Goal: Task Accomplishment & Management: Manage account settings

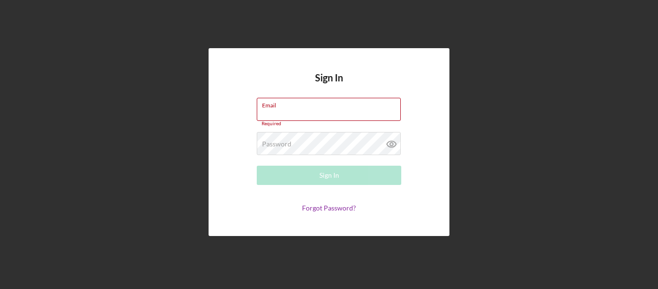
type input "[EMAIL_ADDRESS][DOMAIN_NAME]"
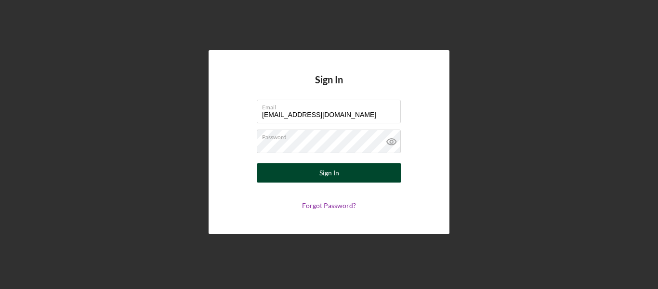
click at [339, 169] on button "Sign In" at bounding box center [329, 172] width 145 height 19
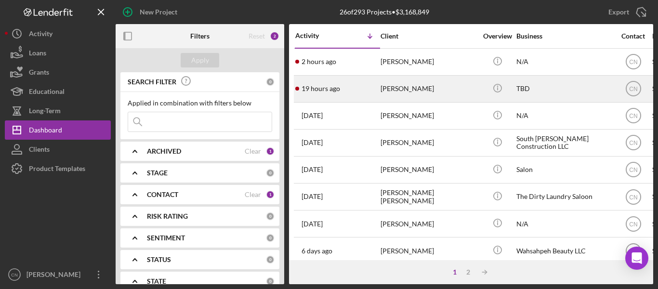
click at [406, 89] on div "[PERSON_NAME]" at bounding box center [429, 89] width 96 height 26
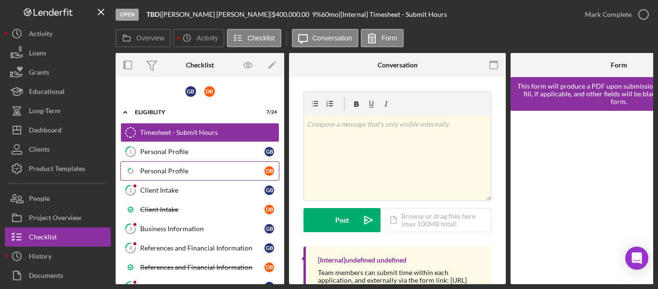
click at [161, 172] on div "Personal Profile" at bounding box center [202, 171] width 124 height 8
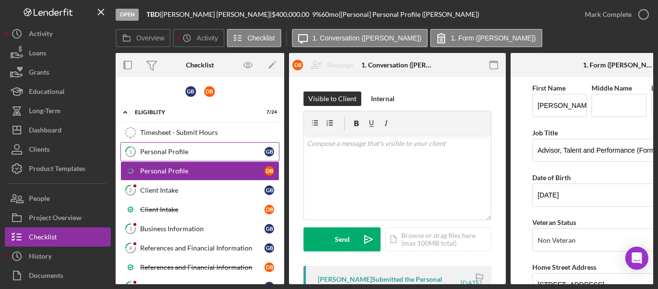
click at [168, 151] on div "Personal Profile" at bounding box center [202, 152] width 124 height 8
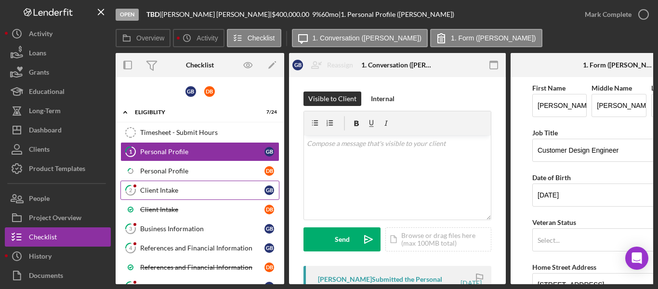
click at [159, 191] on div "Client Intake" at bounding box center [202, 191] width 124 height 8
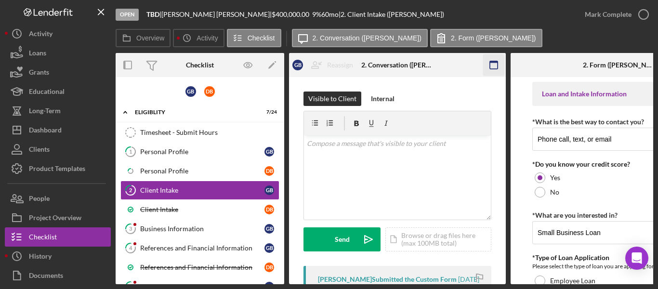
click at [496, 66] on icon "button" at bounding box center [494, 65] width 22 height 22
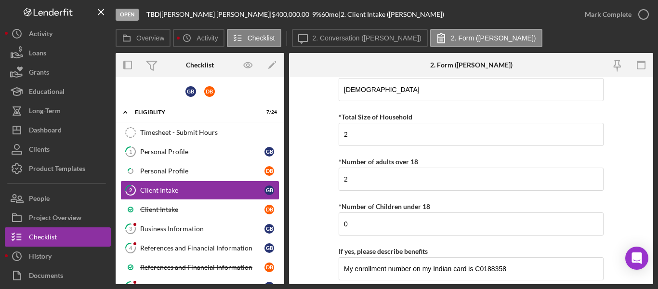
scroll to position [1897, 0]
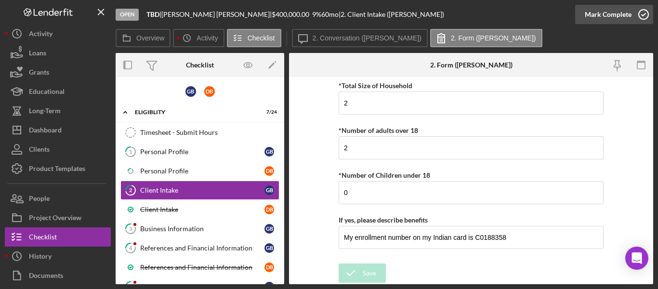
click at [644, 13] on icon "button" at bounding box center [644, 14] width 24 height 24
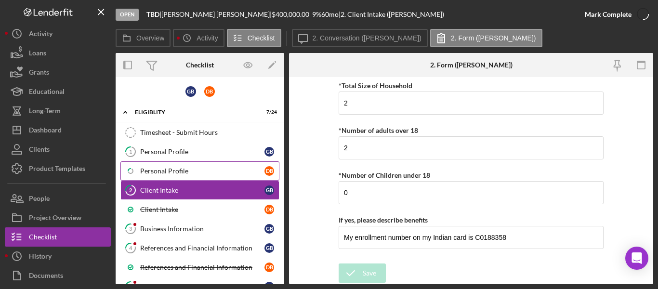
scroll to position [1935, 0]
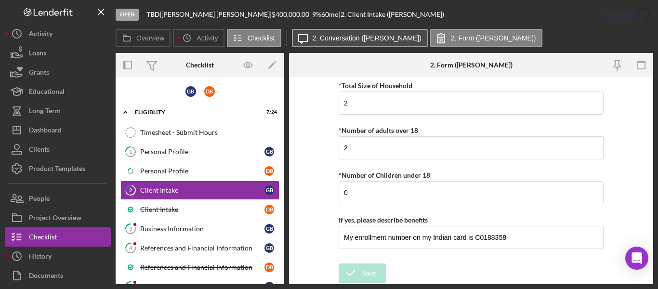
click at [321, 38] on label "2. Conversation ([PERSON_NAME])" at bounding box center [367, 38] width 109 height 8
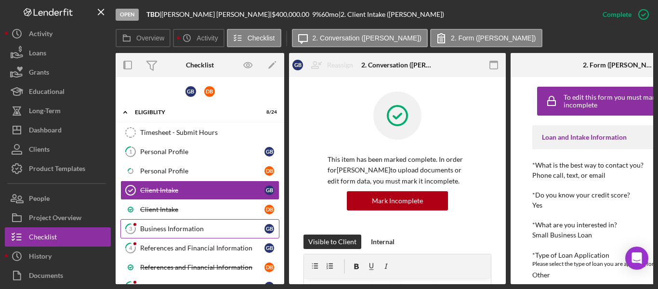
click at [157, 226] on div "Business Information" at bounding box center [202, 229] width 124 height 8
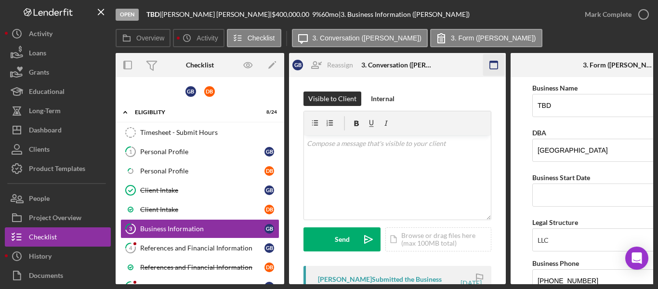
click at [493, 64] on icon "button" at bounding box center [494, 65] width 22 height 22
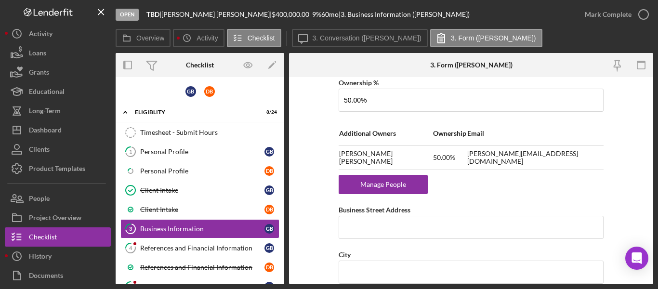
scroll to position [578, 0]
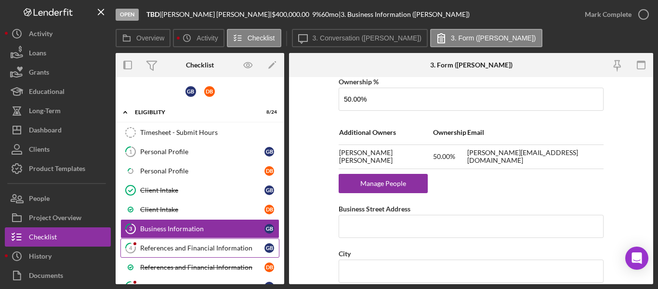
click at [196, 246] on div "References and Financial Information" at bounding box center [202, 248] width 124 height 8
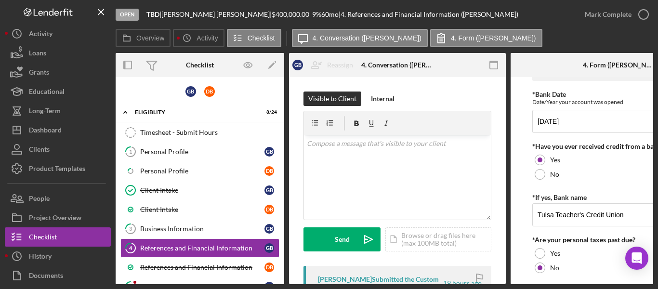
scroll to position [48, 0]
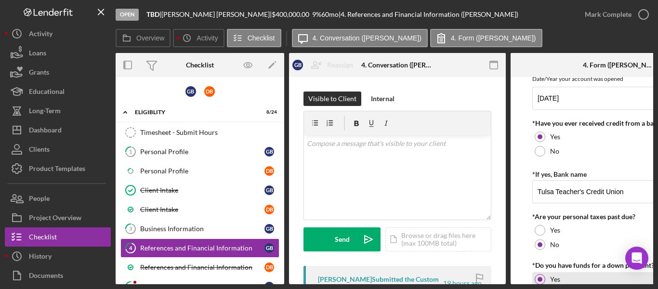
drag, startPoint x: 561, startPoint y: 284, endPoint x: 622, endPoint y: 276, distance: 61.8
click at [622, 272] on div "Open TBD | [PERSON_NAME] | $400,000.00 9 % 60 mo | 4. References and Financial …" at bounding box center [329, 144] width 658 height 289
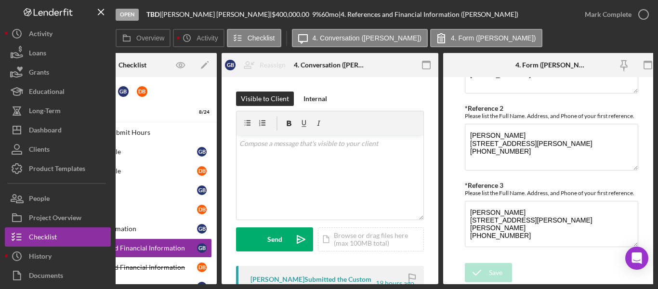
scroll to position [494, 0]
click at [648, 14] on icon "button" at bounding box center [644, 14] width 24 height 24
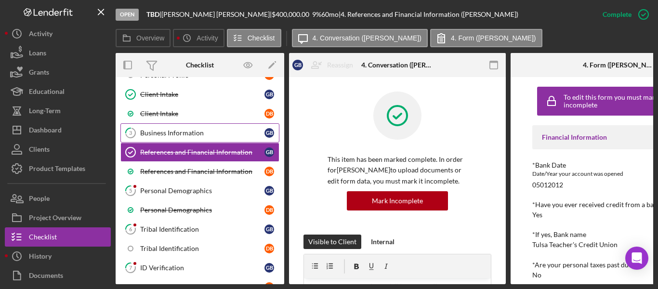
scroll to position [96, 0]
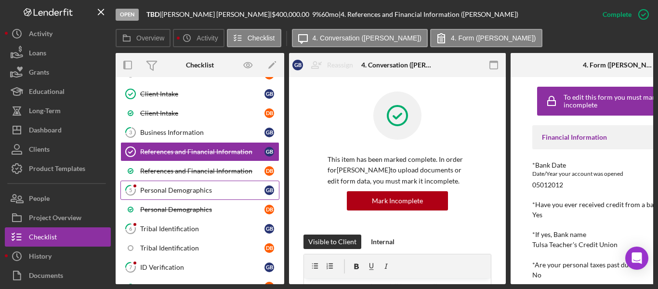
click at [178, 191] on div "Personal Demographics" at bounding box center [202, 191] width 124 height 8
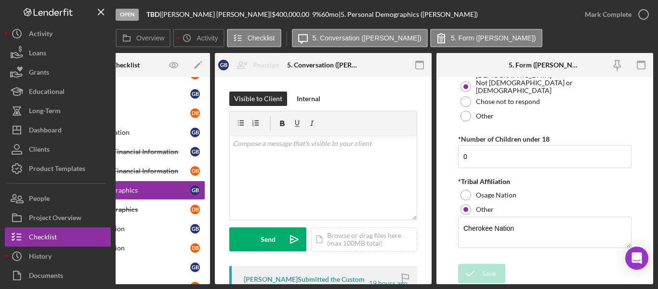
scroll to position [631, 0]
click at [641, 12] on icon "button" at bounding box center [644, 14] width 24 height 24
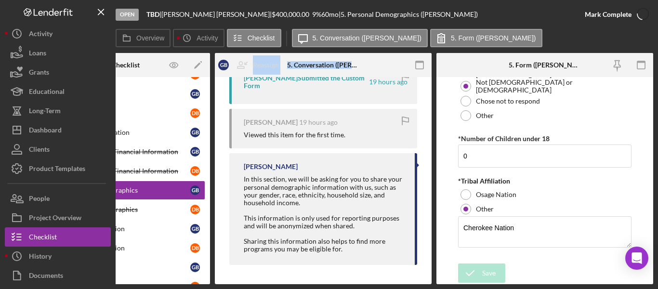
scroll to position [0, 17]
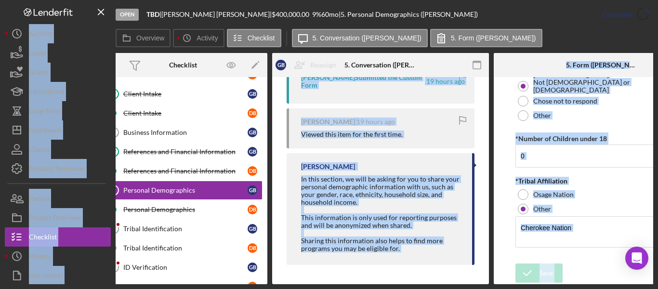
click at [113, 272] on html "Open TBD | [PERSON_NAME] | $400,000.00 9 % 60 mo | 5. Personal Demographics ([P…" at bounding box center [329, 144] width 658 height 289
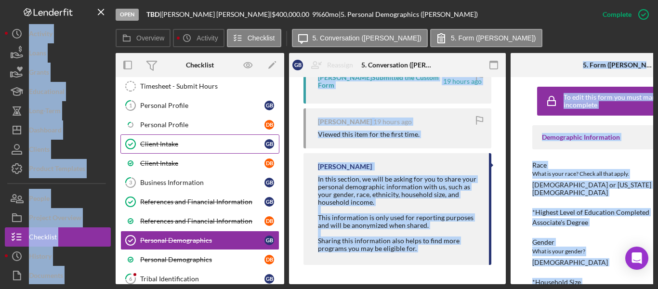
scroll to position [0, 0]
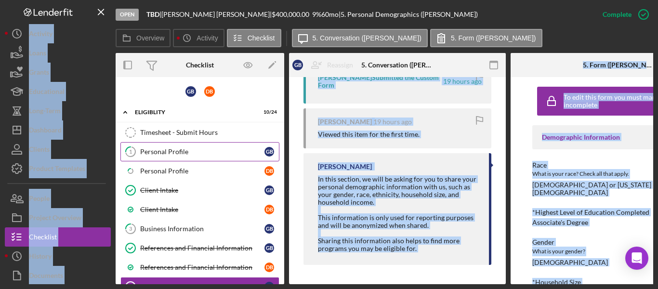
click at [159, 148] on div "Personal Profile" at bounding box center [202, 152] width 124 height 8
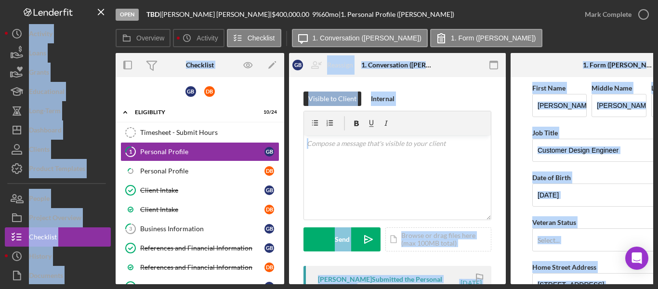
click at [515, 173] on form "First Name [PERSON_NAME] Middle Name [PERSON_NAME] Last Name [PERSON_NAME] Job …" at bounding box center [619, 180] width 217 height 207
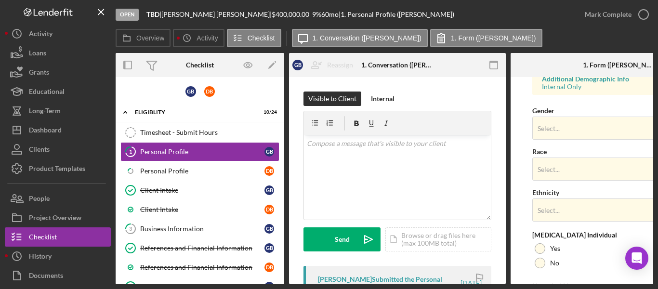
scroll to position [386, 0]
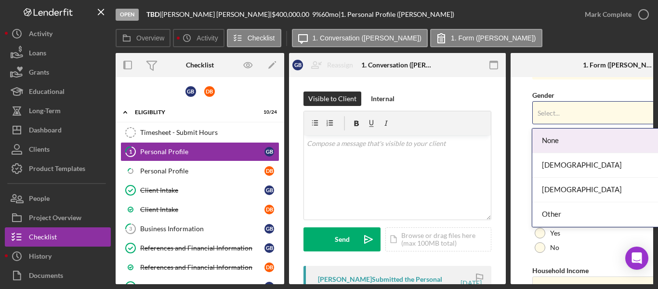
click at [559, 117] on div "Select..." at bounding box center [607, 113] width 149 height 22
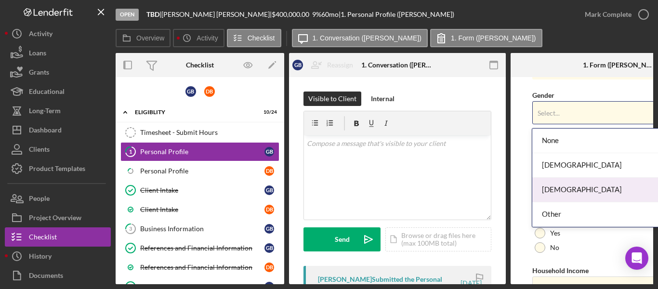
click at [561, 196] on div "[DEMOGRAPHIC_DATA]" at bounding box center [618, 190] width 170 height 25
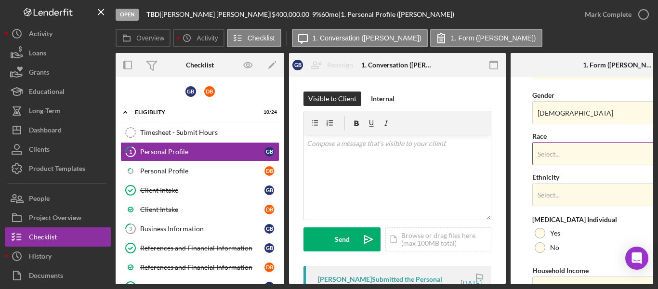
click at [570, 158] on div "Select..." at bounding box center [607, 154] width 149 height 22
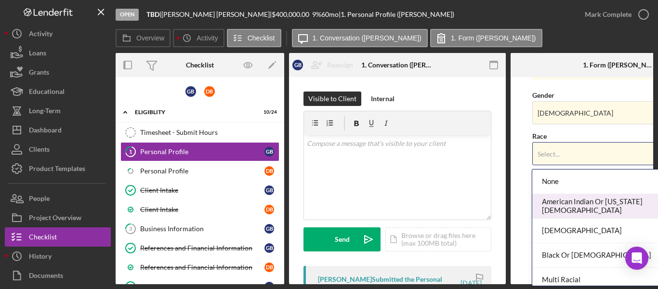
click at [577, 202] on div "American Indian Or [US_STATE][DEMOGRAPHIC_DATA]" at bounding box center [618, 206] width 170 height 25
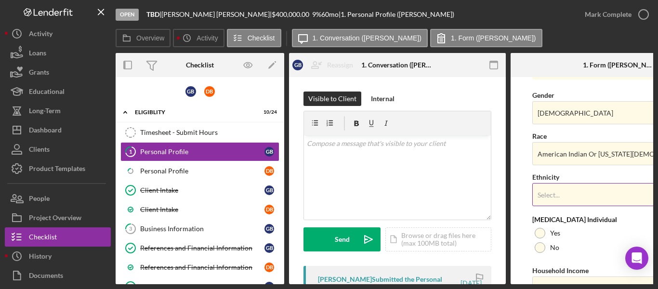
click at [570, 194] on div "Select..." at bounding box center [607, 195] width 149 height 22
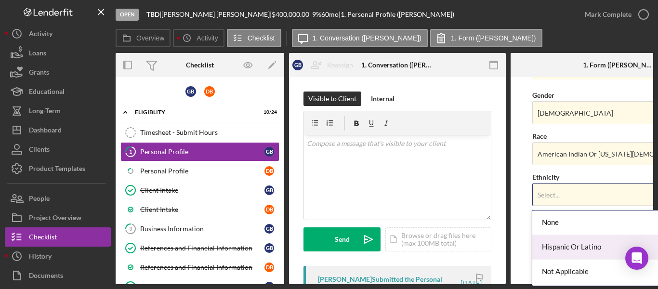
click at [560, 241] on div "Hispanic Or Latino" at bounding box center [618, 247] width 170 height 25
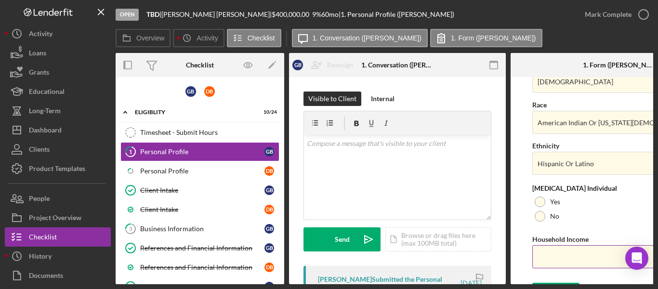
scroll to position [434, 0]
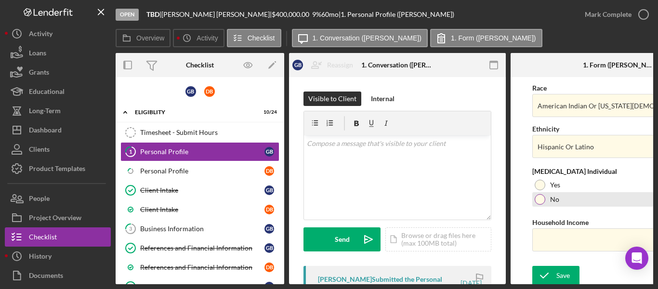
click at [545, 200] on div "No" at bounding box center [620, 199] width 174 height 14
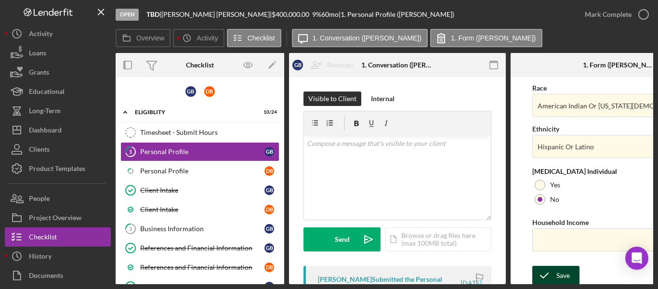
click at [562, 270] on div "Save" at bounding box center [563, 275] width 13 height 19
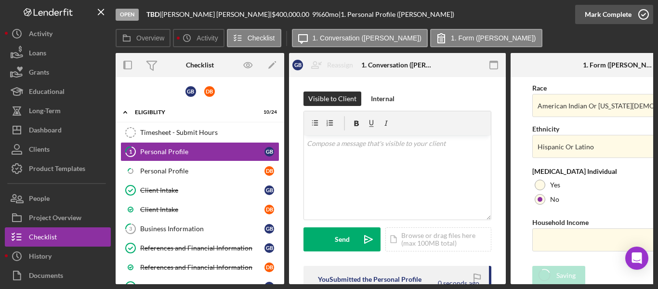
click at [645, 14] on div "Open TBD | [PERSON_NAME] | $400,000.00 9 % 60 mo | 1. Personal Profile ([PERSON…" at bounding box center [329, 144] width 658 height 289
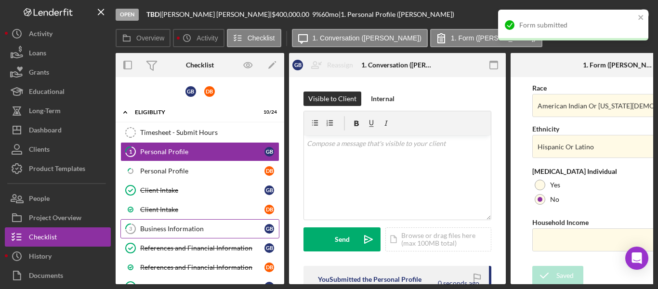
scroll to position [96, 0]
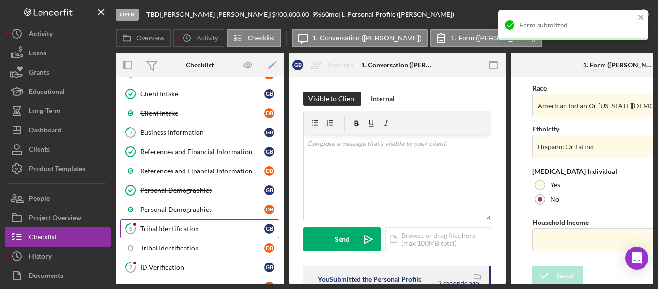
click at [179, 229] on div "Tribal Identification" at bounding box center [202, 229] width 124 height 8
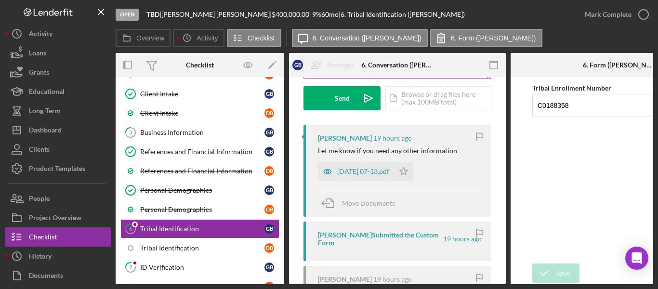
scroll to position [145, 0]
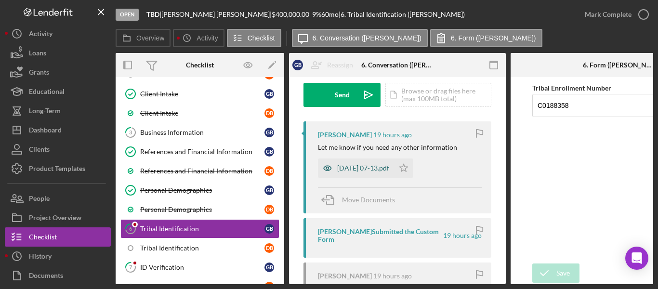
click at [343, 168] on div "[DATE] 07-13.pdf" at bounding box center [363, 168] width 52 height 8
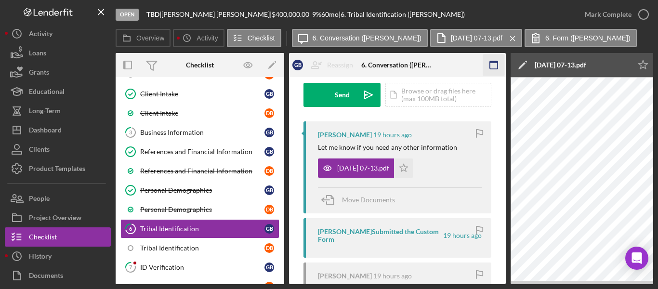
click at [494, 63] on icon "button" at bounding box center [494, 65] width 22 height 22
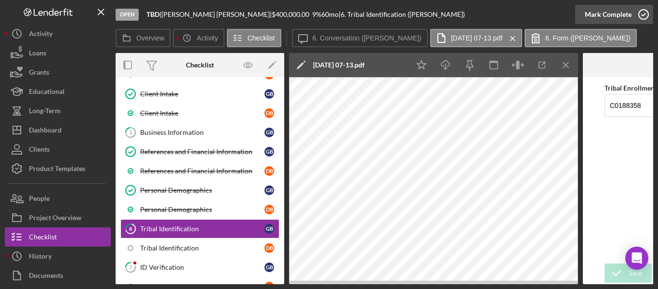
click at [642, 16] on icon "button" at bounding box center [644, 14] width 24 height 24
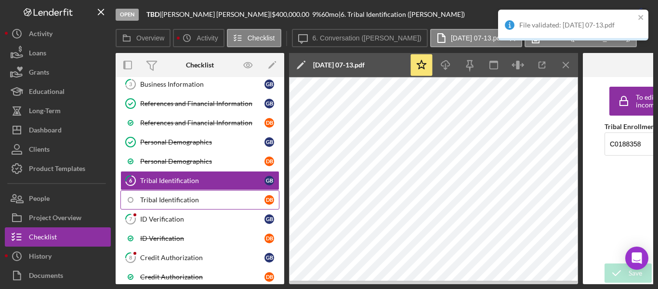
click at [172, 198] on div "Tribal Identification" at bounding box center [202, 200] width 124 height 8
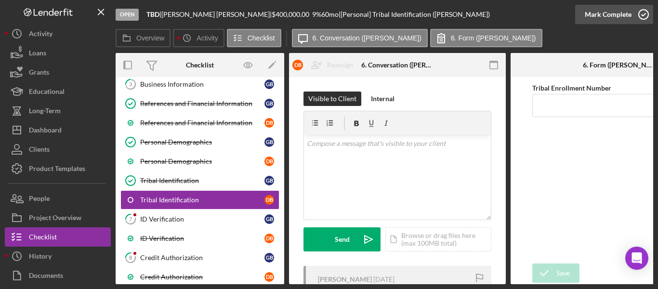
click at [645, 11] on icon "button" at bounding box center [644, 14] width 24 height 24
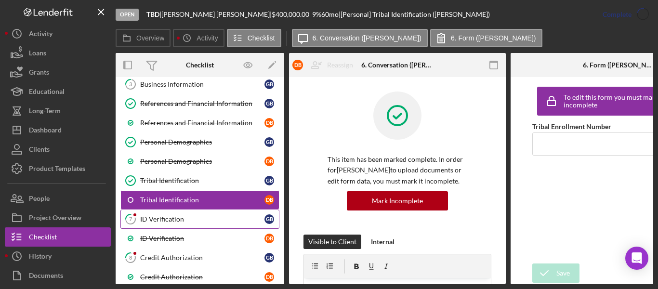
click at [156, 221] on div "ID Verification" at bounding box center [202, 219] width 124 height 8
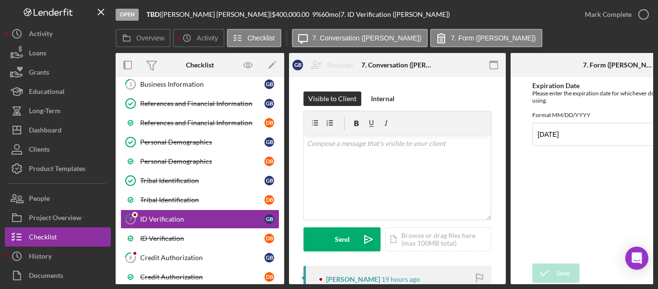
scroll to position [96, 0]
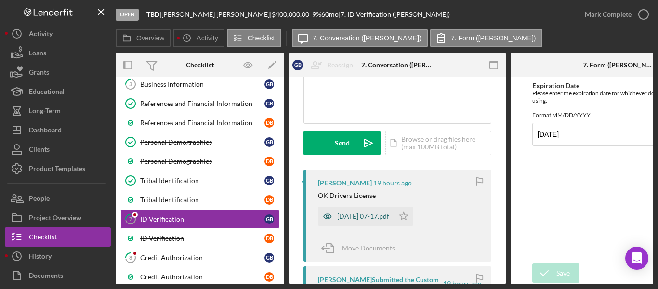
click at [364, 215] on div "[DATE] 07-17.pdf" at bounding box center [363, 217] width 52 height 8
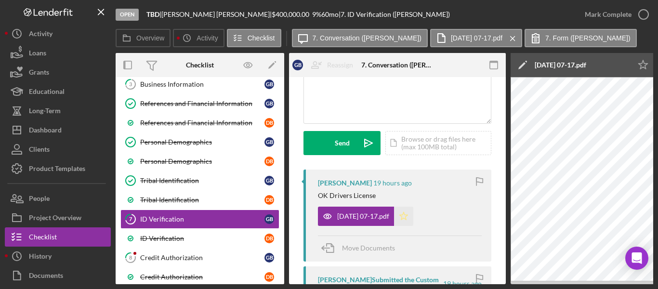
click at [414, 217] on icon "Icon/Star" at bounding box center [403, 216] width 19 height 19
drag, startPoint x: 409, startPoint y: 284, endPoint x: 466, endPoint y: 277, distance: 57.9
click at [466, 272] on div "Open TBD | [PERSON_NAME] | $400,000.00 9 % 60 mo | 7. ID Verification ([PERSON_…" at bounding box center [329, 144] width 658 height 289
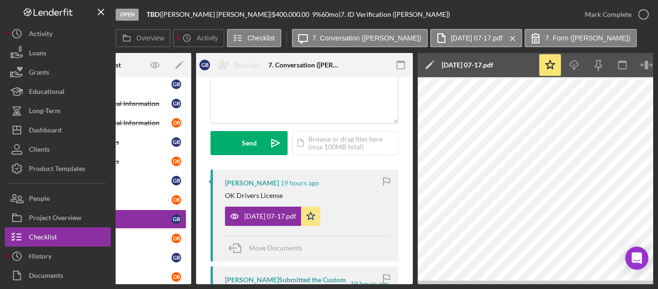
scroll to position [0, 137]
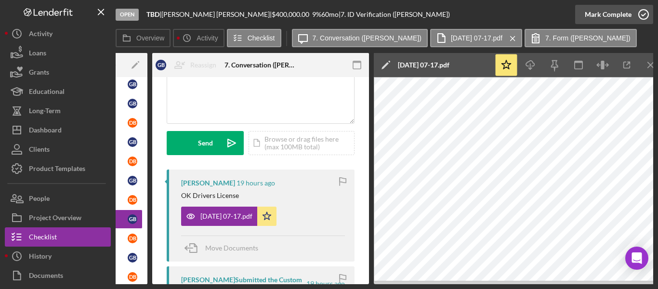
click at [643, 11] on icon "button" at bounding box center [644, 14] width 24 height 24
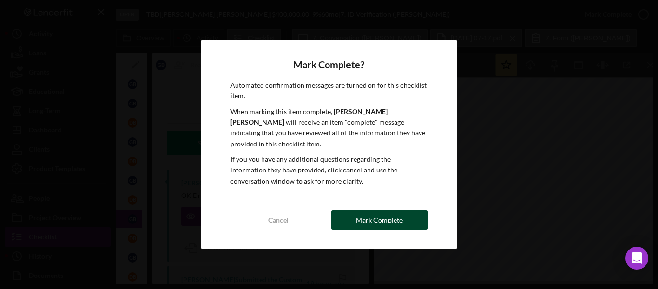
click at [375, 211] on div "Mark Complete" at bounding box center [379, 220] width 47 height 19
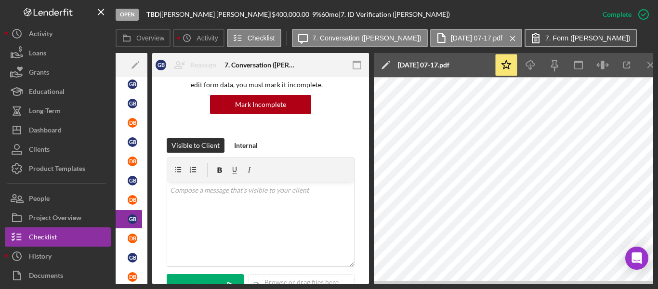
scroll to position [240, 0]
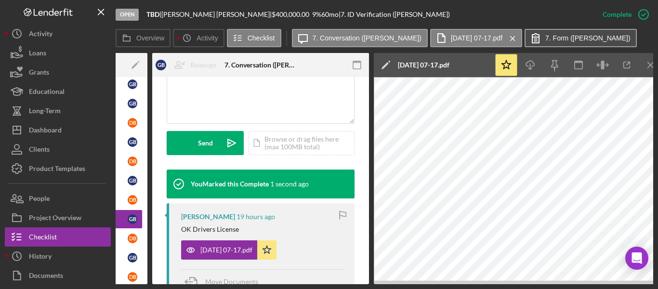
click at [526, 41] on icon at bounding box center [536, 38] width 24 height 24
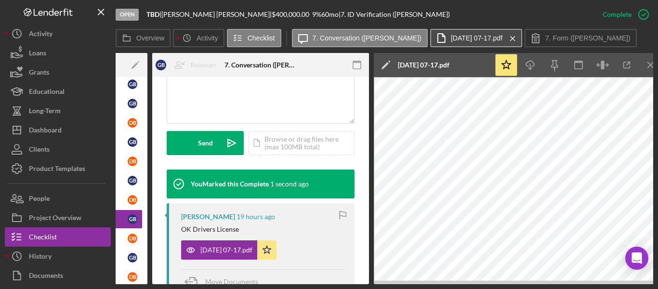
click at [452, 44] on button "[DATE] 07-17.pdf Icon/Menu Close" at bounding box center [476, 38] width 92 height 18
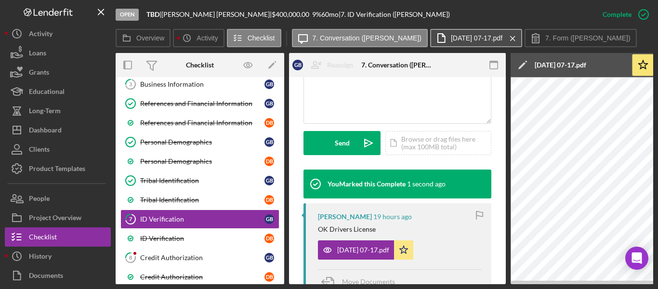
scroll to position [229, 0]
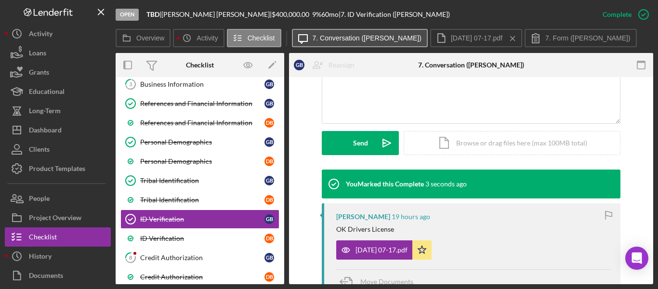
click at [350, 41] on label "7. Conversation ([PERSON_NAME])" at bounding box center [367, 38] width 109 height 8
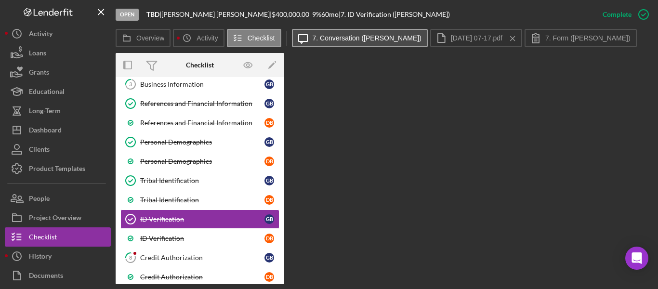
click at [339, 37] on label "7. Conversation ([PERSON_NAME])" at bounding box center [367, 38] width 109 height 8
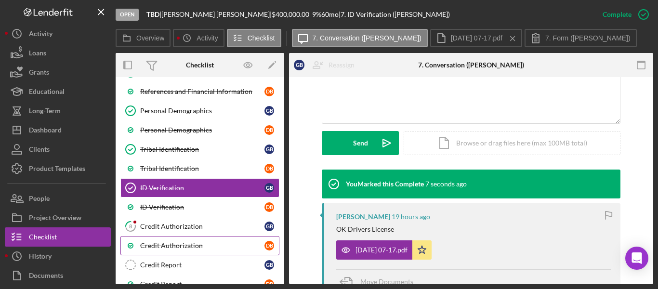
scroll to position [193, 0]
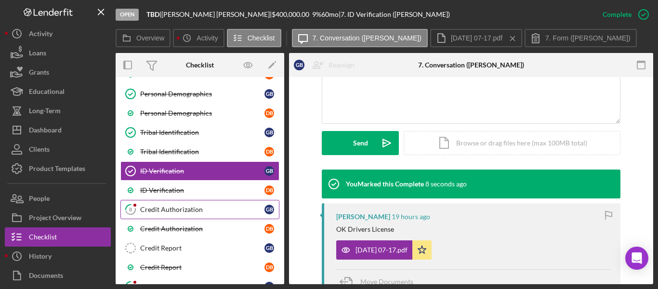
click at [166, 210] on div "Credit Authorization" at bounding box center [202, 210] width 124 height 8
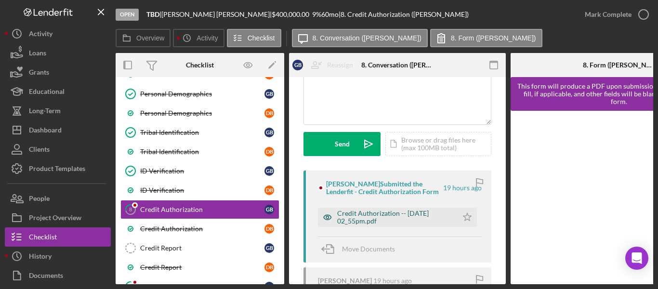
scroll to position [96, 0]
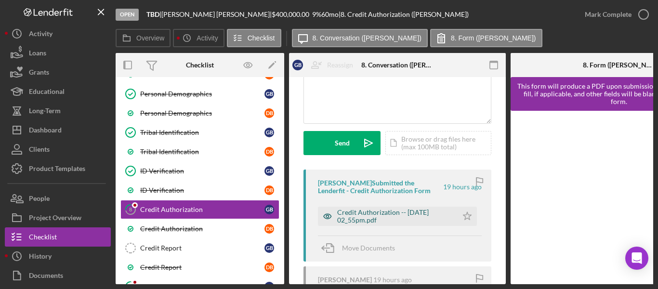
click at [355, 214] on div "Credit Authorization -- [DATE] 02_55pm.pdf" at bounding box center [395, 216] width 116 height 15
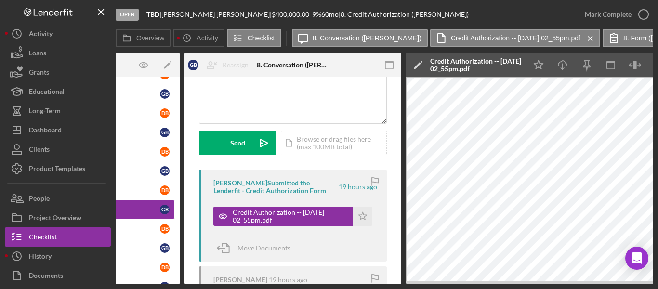
scroll to position [0, 90]
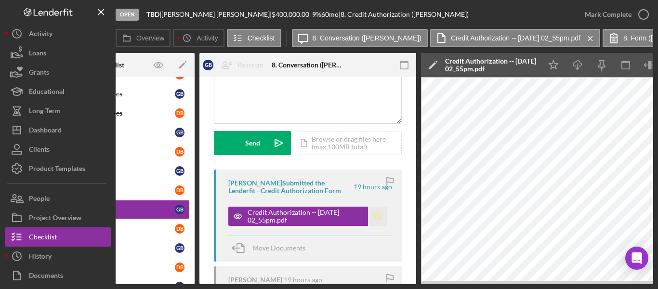
click at [373, 214] on icon "Icon/Star" at bounding box center [377, 216] width 19 height 19
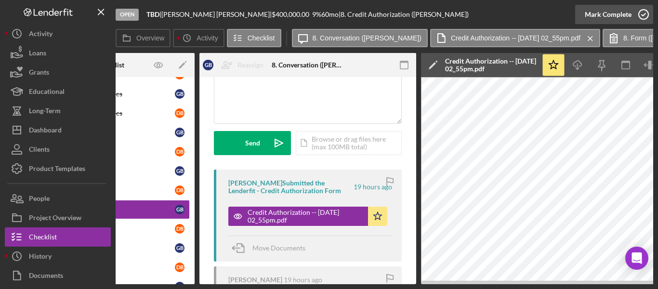
click at [643, 17] on icon "button" at bounding box center [644, 14] width 24 height 24
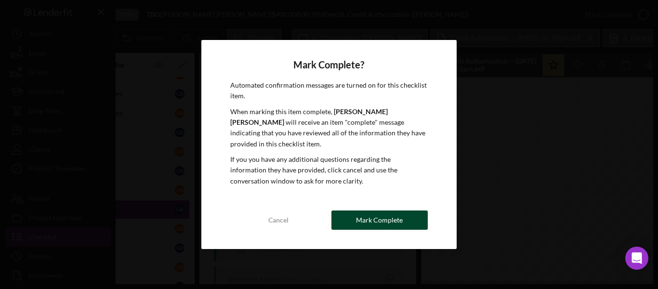
click at [386, 211] on div "Mark Complete" at bounding box center [379, 220] width 47 height 19
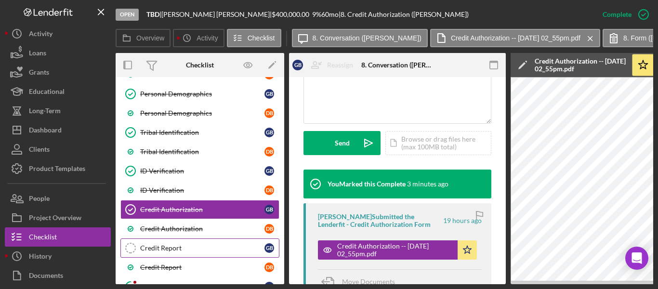
click at [174, 246] on div "Credit Report" at bounding box center [202, 248] width 124 height 8
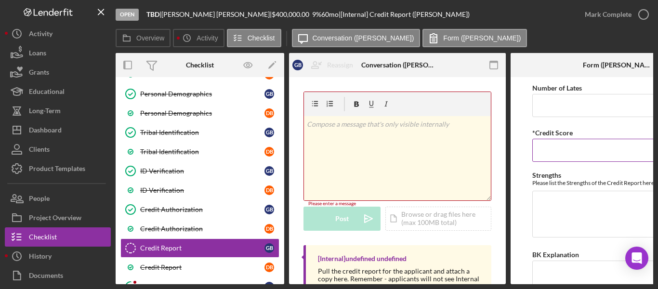
click at [548, 151] on input "*Credit Score" at bounding box center [620, 150] width 174 height 23
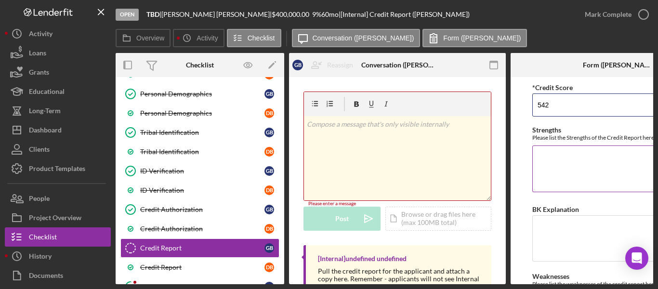
scroll to position [139, 0]
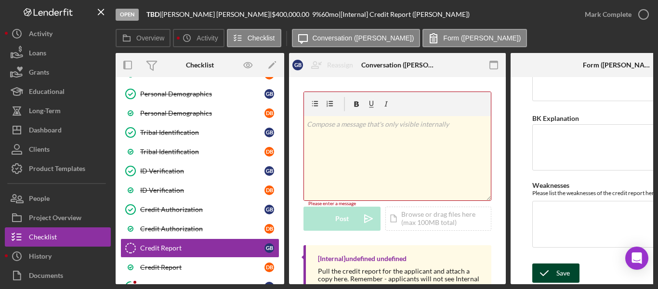
type input "542"
click at [563, 267] on div "Save" at bounding box center [563, 273] width 13 height 19
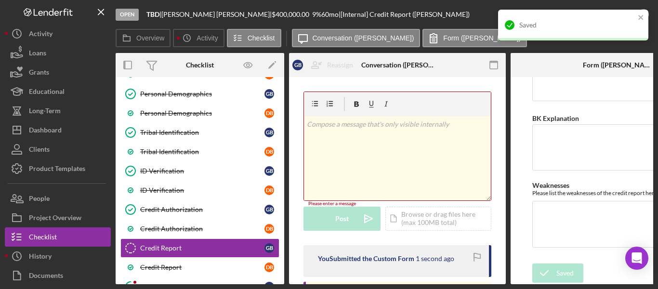
click at [648, 12] on div "Saved" at bounding box center [573, 25] width 150 height 31
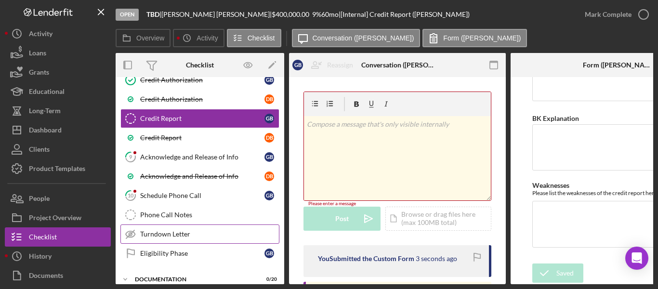
scroll to position [337, 0]
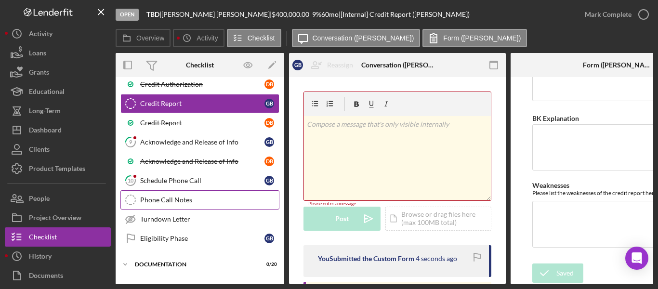
click at [162, 190] on link "Phone Call Notes Phone Call Notes" at bounding box center [199, 199] width 159 height 19
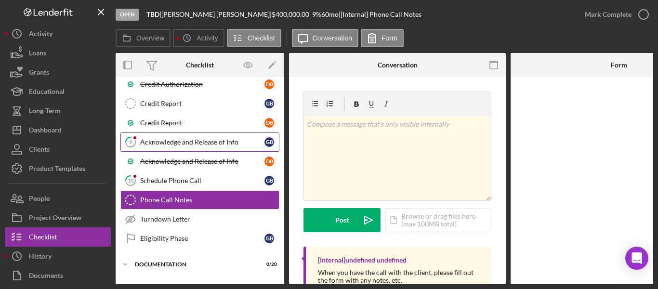
click at [159, 143] on div "Acknowledge and Release of Info" at bounding box center [202, 142] width 124 height 8
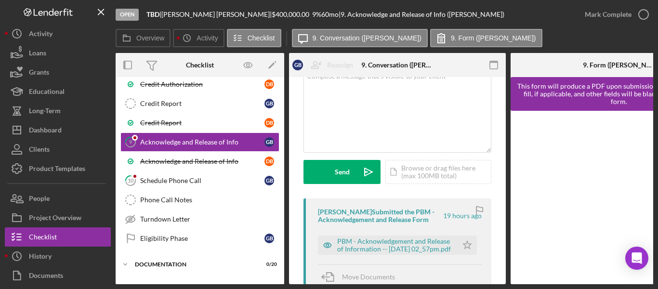
scroll to position [193, 0]
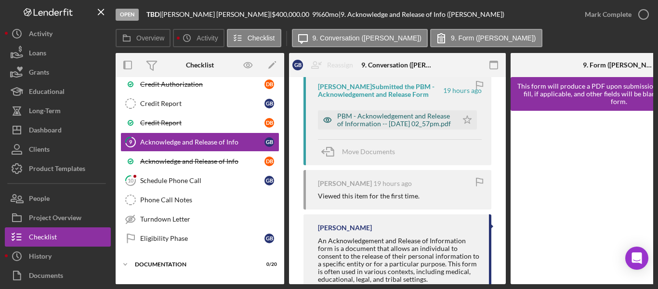
click at [371, 115] on div "PBM - Acknowledgement and Release of Information -- [DATE] 02_57pm.pdf" at bounding box center [395, 119] width 116 height 15
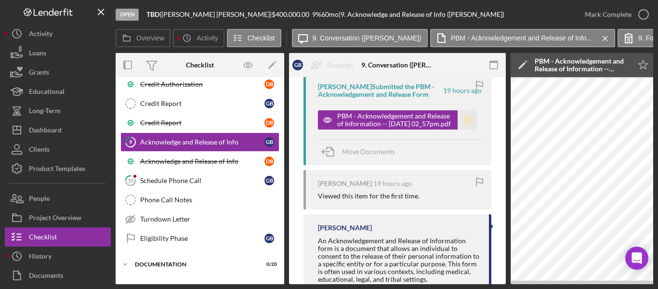
click at [464, 120] on icon "Icon/Star" at bounding box center [467, 119] width 19 height 19
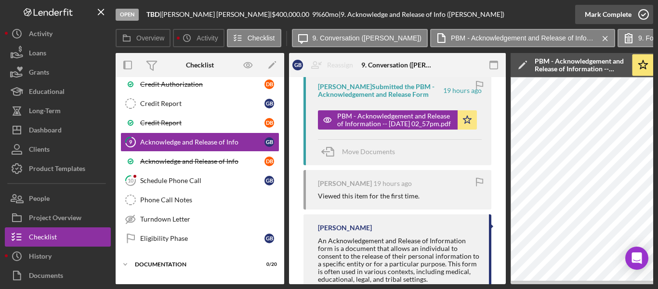
click at [641, 14] on icon "button" at bounding box center [644, 14] width 24 height 24
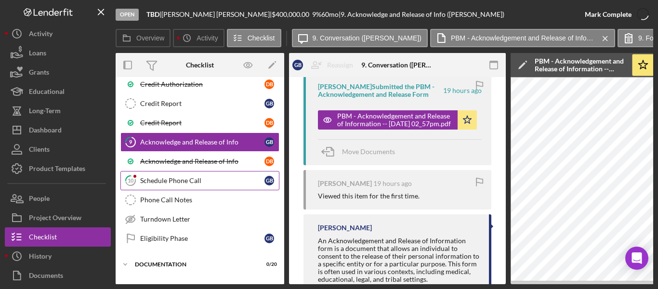
scroll to position [370, 0]
click at [151, 179] on div "Schedule Phone Call" at bounding box center [202, 181] width 124 height 8
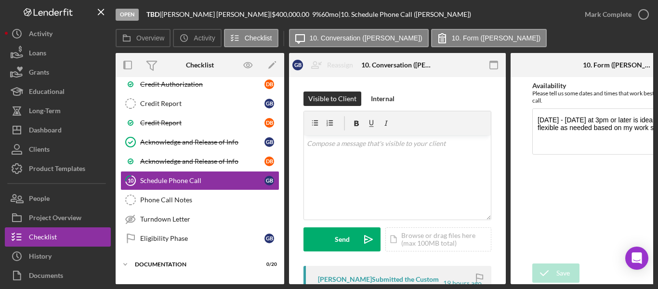
scroll to position [0, 74]
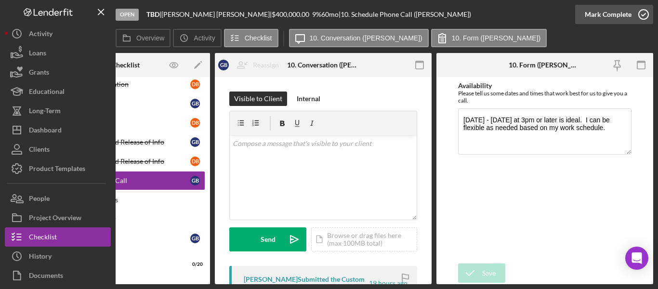
click at [643, 14] on icon "button" at bounding box center [644, 14] width 24 height 24
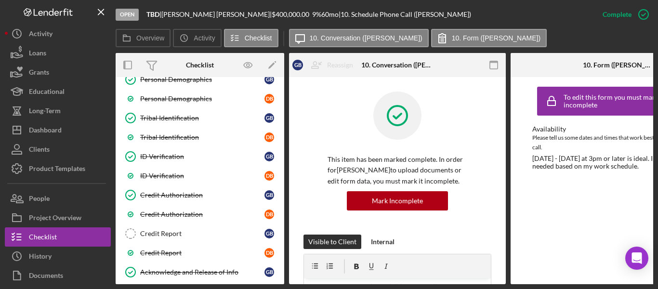
scroll to position [193, 0]
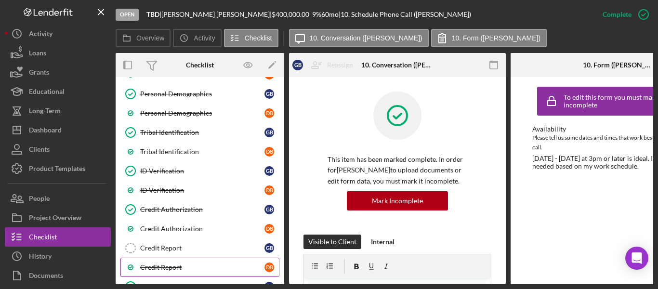
click at [162, 266] on div "Credit Report" at bounding box center [202, 268] width 124 height 8
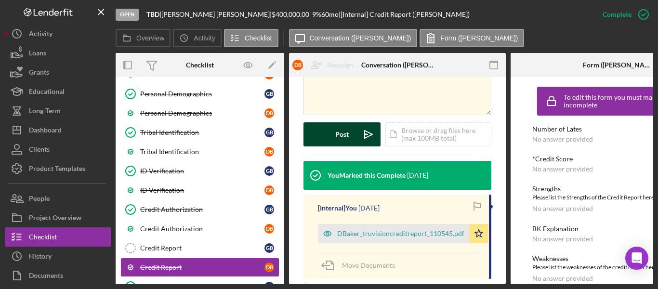
scroll to position [241, 0]
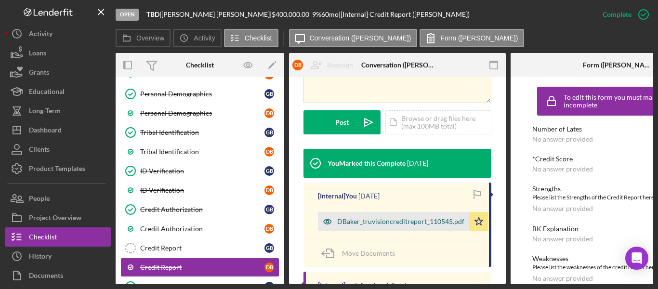
click at [345, 217] on div "DBaker_truvisioncreditreport_110545.pdf" at bounding box center [393, 221] width 151 height 19
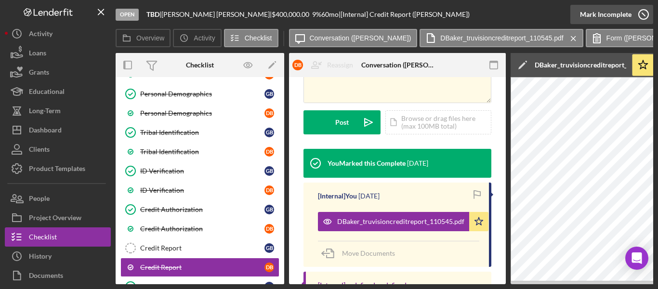
click at [644, 13] on icon "button" at bounding box center [644, 14] width 24 height 24
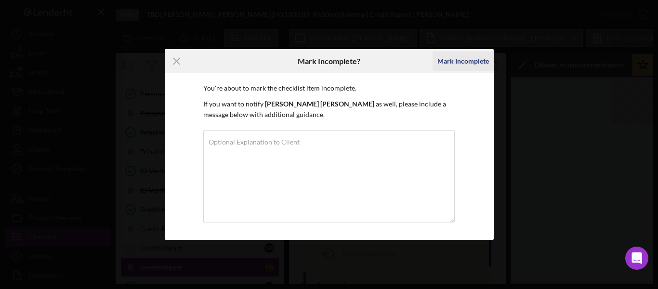
click at [450, 62] on div "Mark Incomplete" at bounding box center [464, 61] width 52 height 19
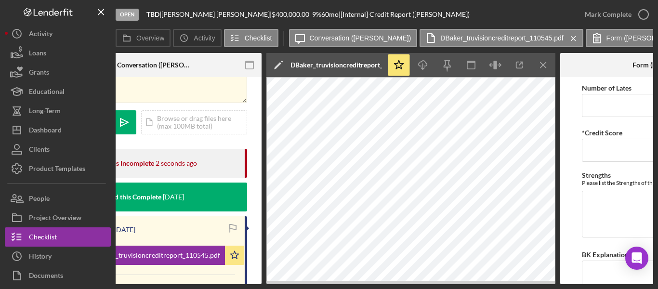
scroll to position [0, 272]
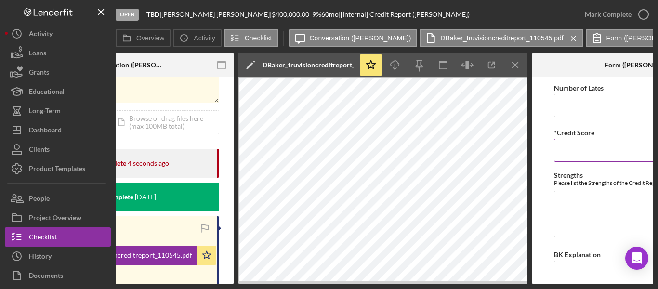
click at [578, 144] on input "*Credit Score" at bounding box center [641, 150] width 174 height 23
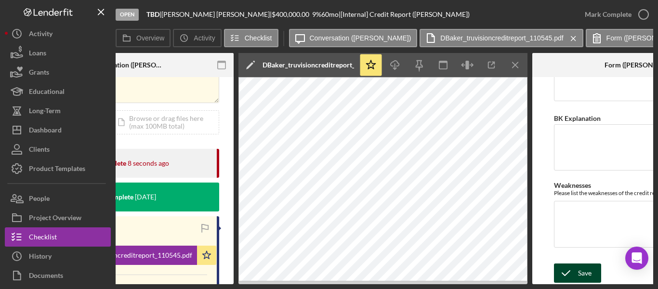
type input "779"
click at [586, 267] on div "Save" at bounding box center [584, 273] width 13 height 19
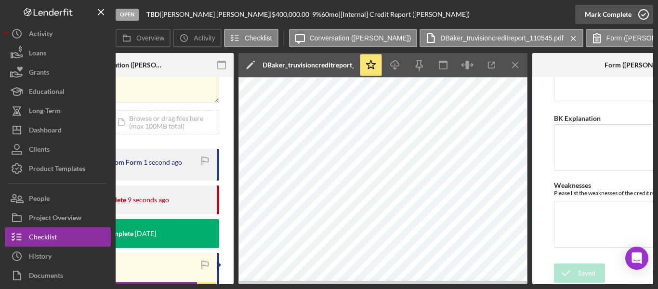
click at [644, 17] on icon "button" at bounding box center [644, 14] width 24 height 24
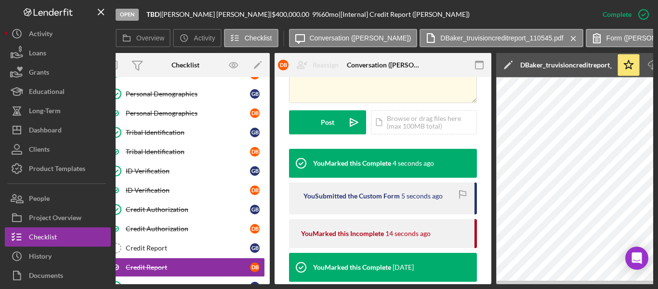
scroll to position [0, 0]
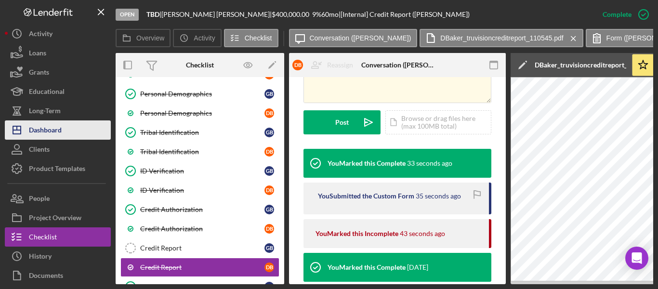
click at [48, 128] on div "Dashboard" at bounding box center [45, 131] width 33 height 22
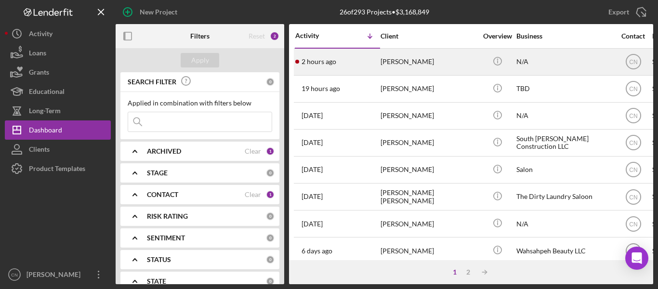
click at [324, 63] on time "2 hours ago" at bounding box center [319, 62] width 35 height 8
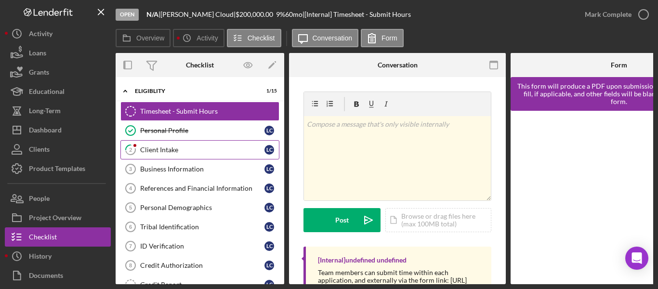
click at [165, 147] on div "Client Intake" at bounding box center [202, 150] width 124 height 8
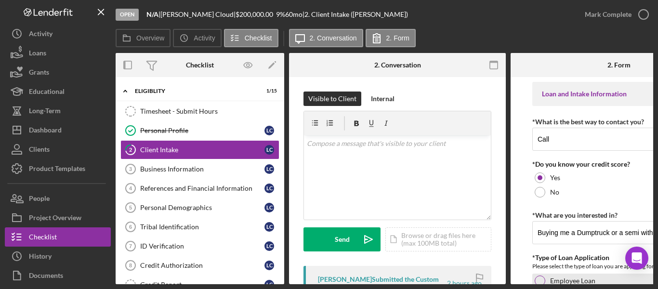
drag, startPoint x: 479, startPoint y: 281, endPoint x: 553, endPoint y: 278, distance: 73.8
click at [553, 272] on div "Overview Internal Workflow Stage Open Icon/Dropdown Arrow Archive (can unarchiv…" at bounding box center [385, 168] width 538 height 231
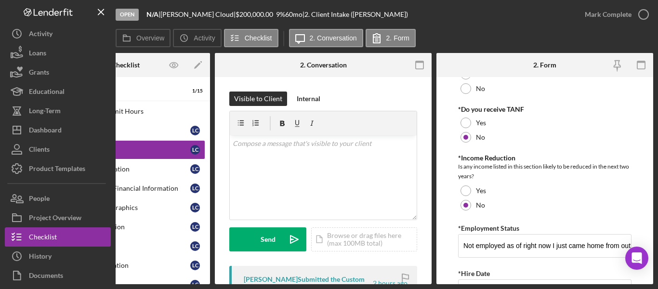
scroll to position [771, 0]
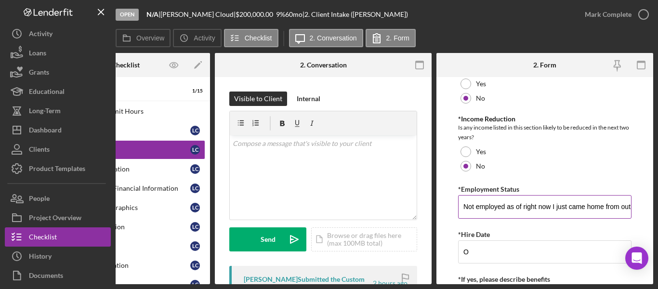
click at [622, 209] on input "Not employed as of right now I just came home from out of state were I’ve been …" at bounding box center [545, 206] width 174 height 23
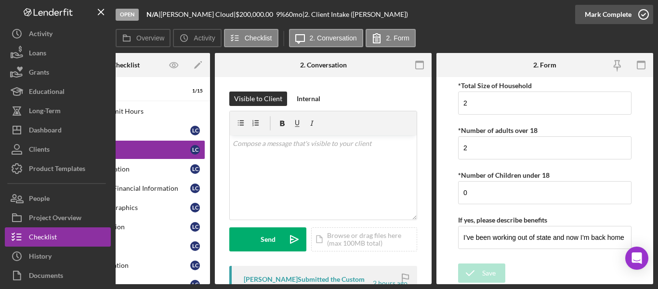
scroll to position [0, 0]
click at [641, 7] on icon "button" at bounding box center [644, 14] width 24 height 24
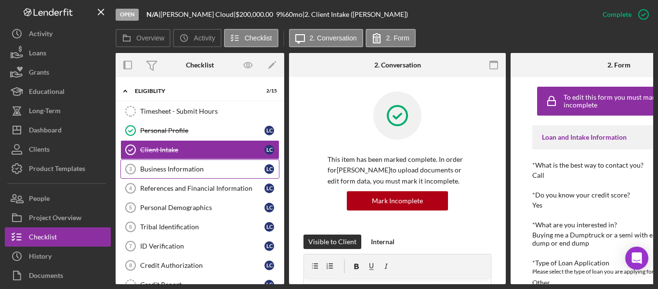
click at [161, 168] on div "Business Information" at bounding box center [202, 169] width 124 height 8
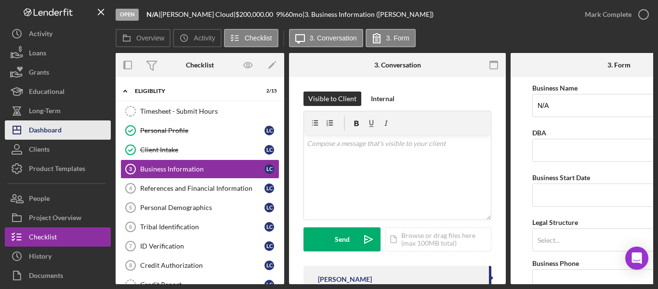
click at [58, 130] on div "Dashboard" at bounding box center [45, 131] width 33 height 22
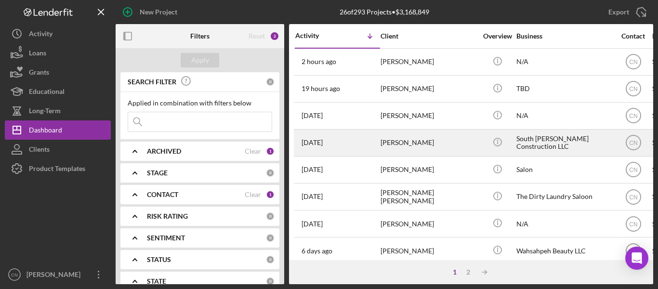
click at [397, 140] on div "[PERSON_NAME]" at bounding box center [429, 143] width 96 height 26
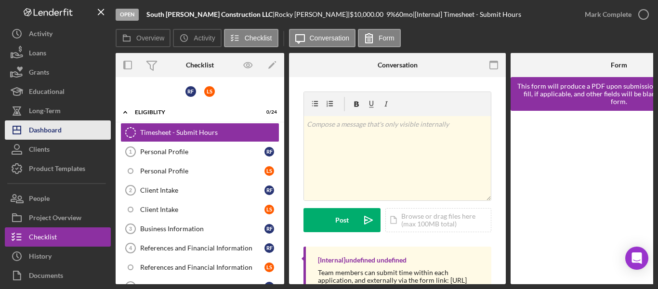
click at [45, 128] on div "Dashboard" at bounding box center [45, 131] width 33 height 22
